Goal: Task Accomplishment & Management: Manage account settings

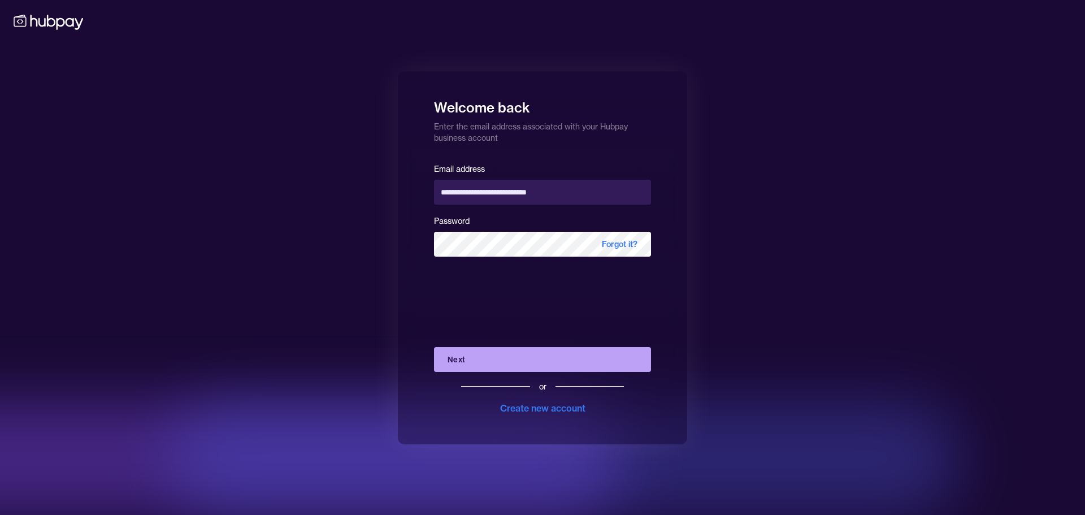
click at [553, 360] on button "Next" at bounding box center [542, 359] width 217 height 25
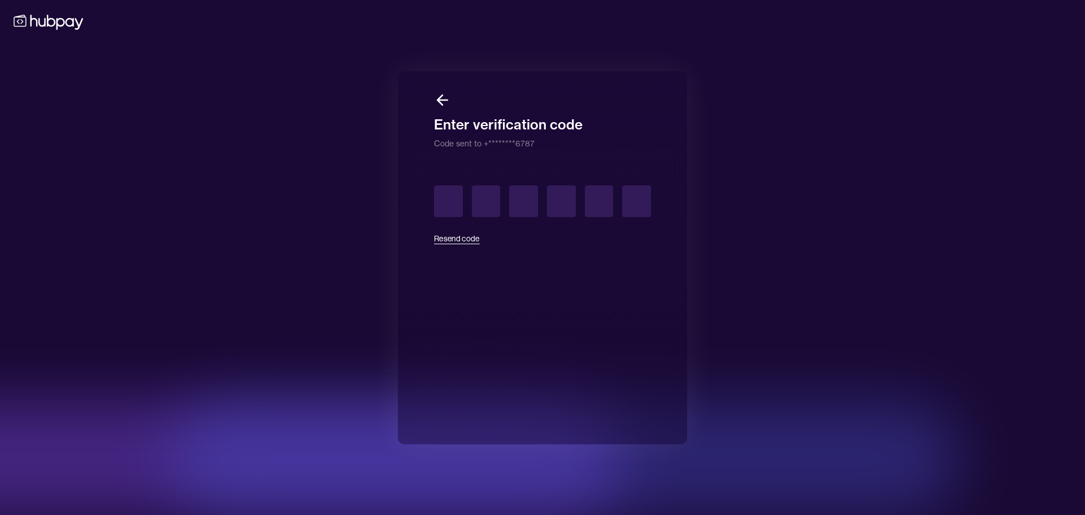
type input "*"
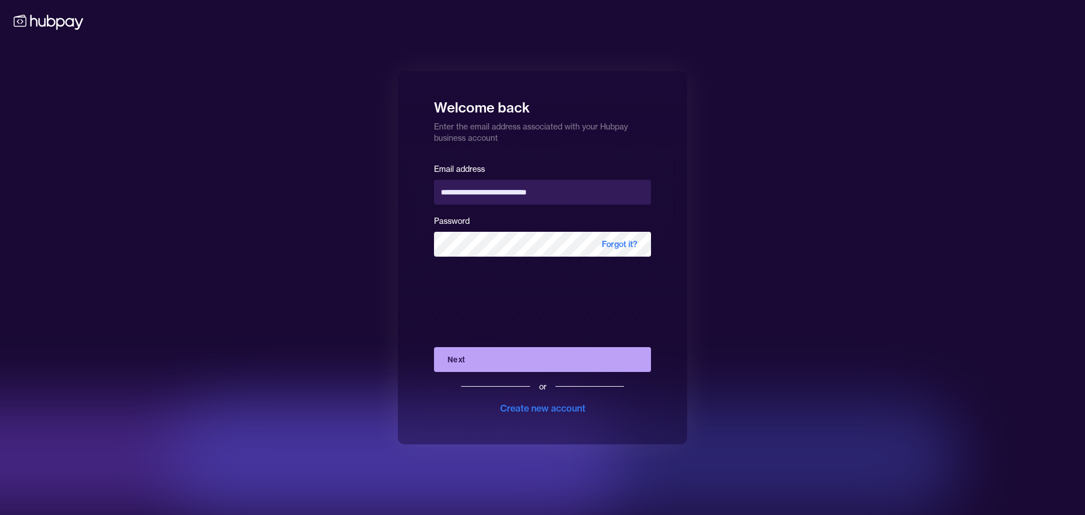
click at [553, 358] on button "Next" at bounding box center [542, 359] width 217 height 25
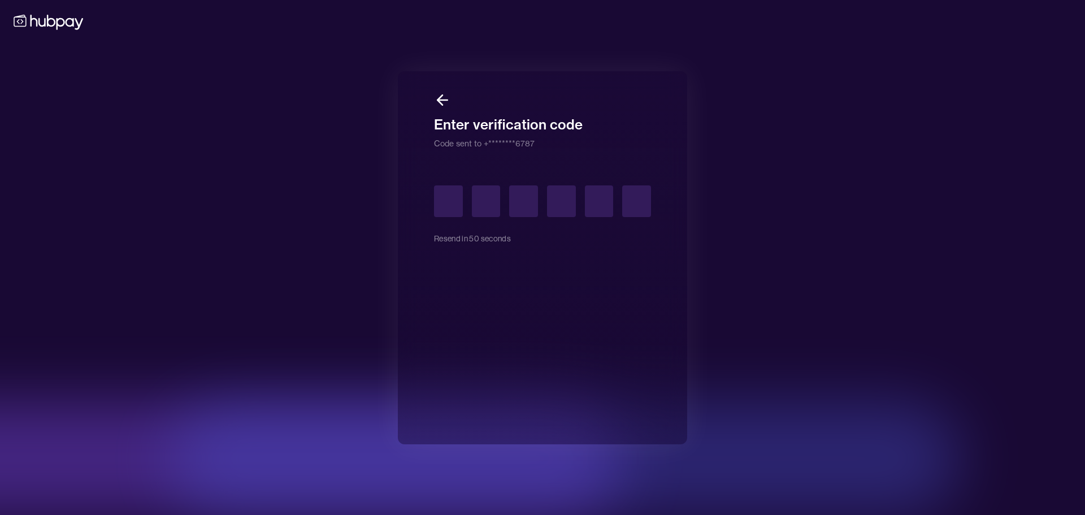
type input "*"
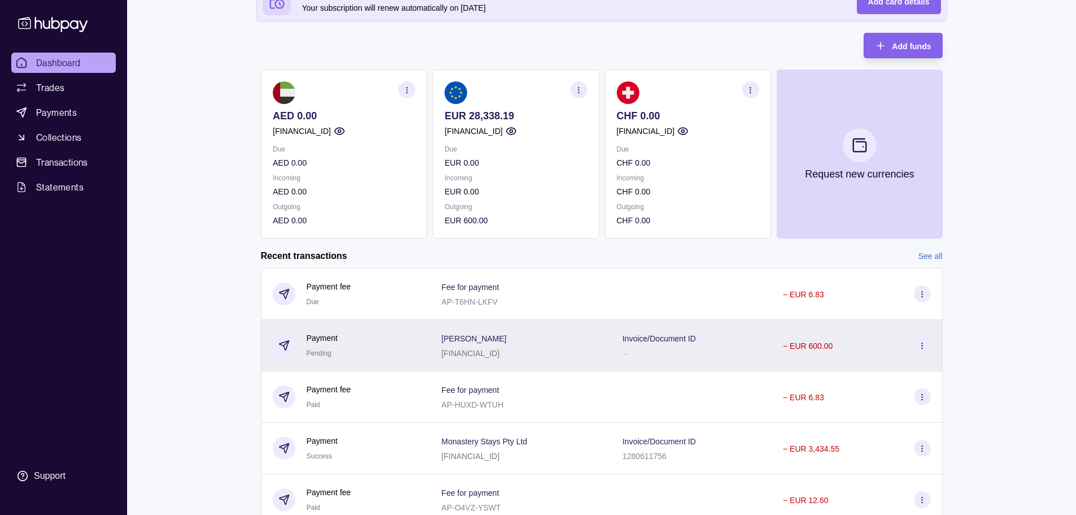
scroll to position [113, 0]
click at [924, 338] on section at bounding box center [922, 344] width 17 height 17
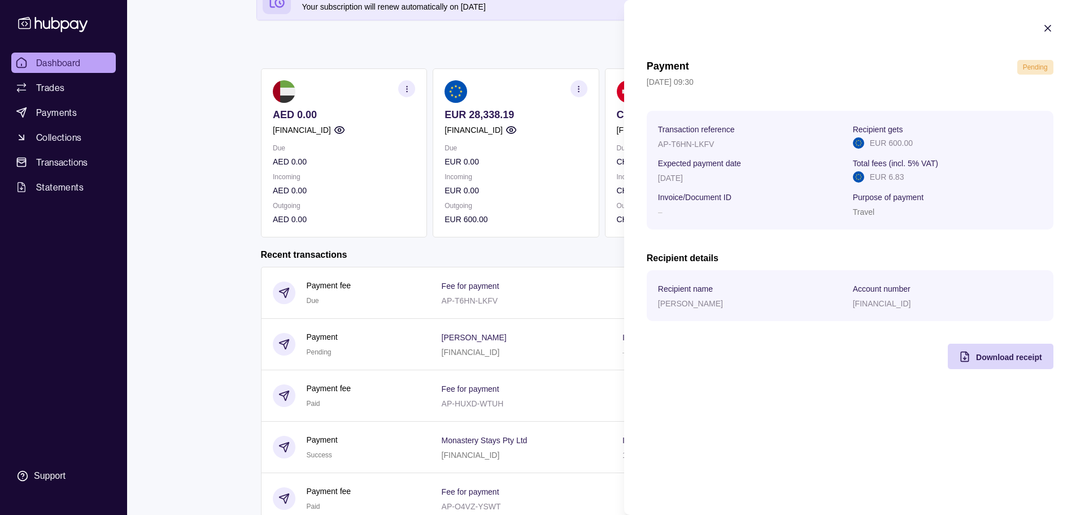
click at [1047, 33] on icon "button" at bounding box center [1047, 28] width 11 height 11
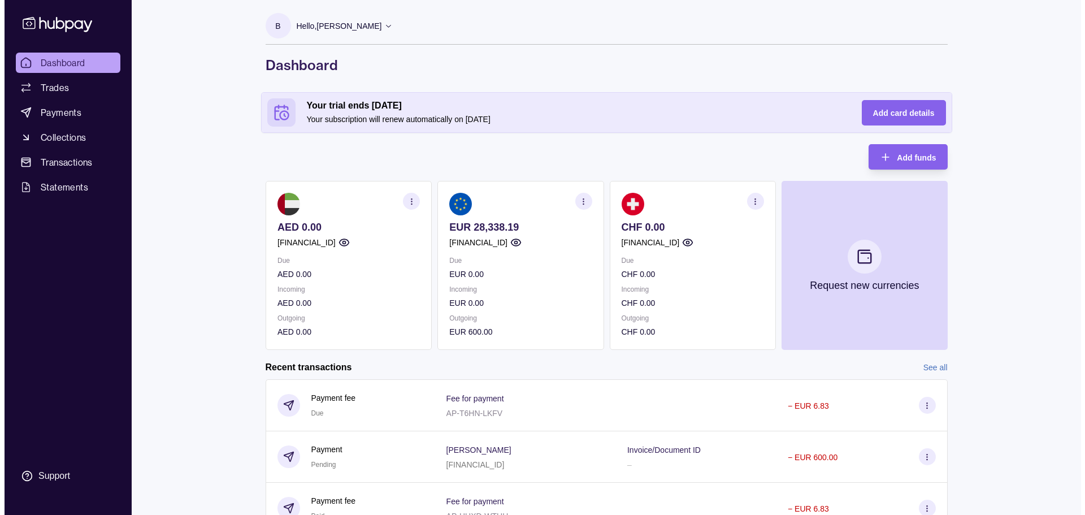
scroll to position [0, 0]
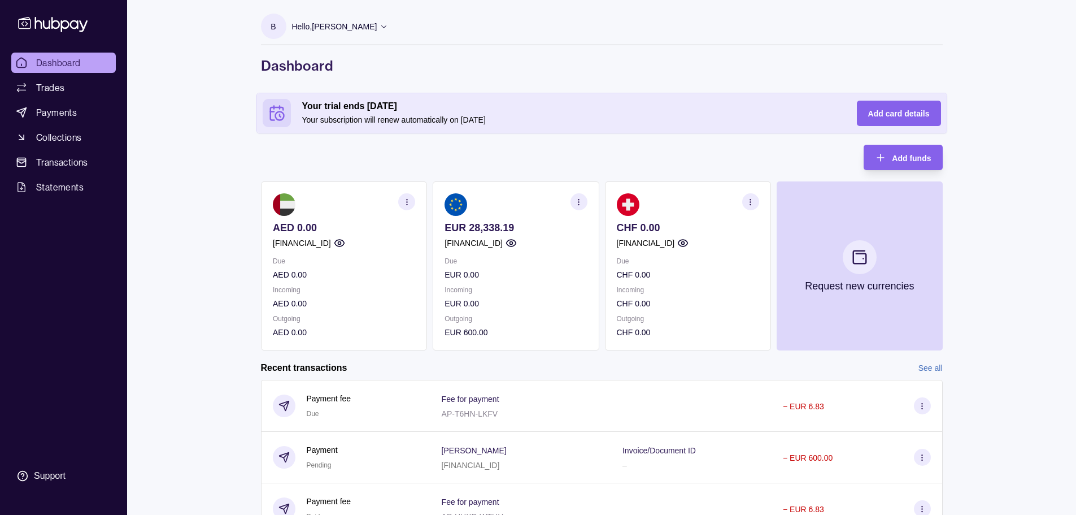
click at [372, 27] on section "B Hello, [PERSON_NAME] CROSS CONTINENTS TRAVEL LLC FZ Account Terms and conditi…" at bounding box center [602, 30] width 682 height 32
click at [380, 25] on icon at bounding box center [384, 26] width 8 height 8
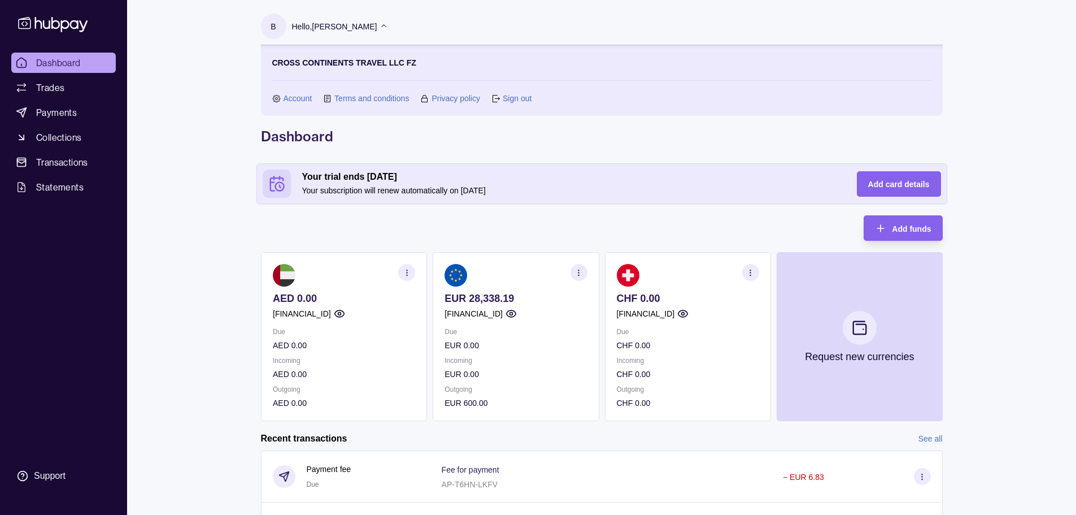
click at [515, 103] on link "Sign out" at bounding box center [517, 98] width 29 height 12
